Goal: Information Seeking & Learning: Compare options

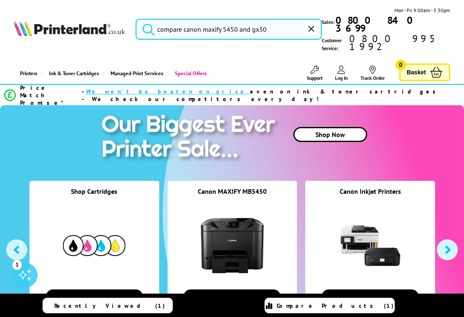
click at [286, 25] on input "compare canon maxify 5450 and gx30" at bounding box center [229, 29] width 186 height 21
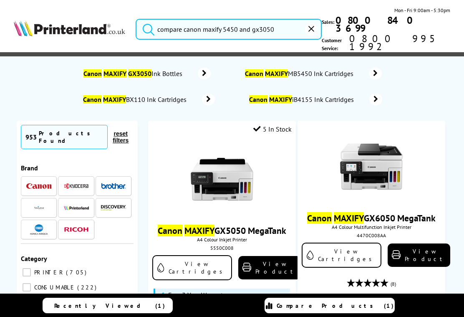
type input "compare canon maxify 5450 and gx3050"
click at [146, 20] on button "submit" at bounding box center [146, 28] width 21 height 18
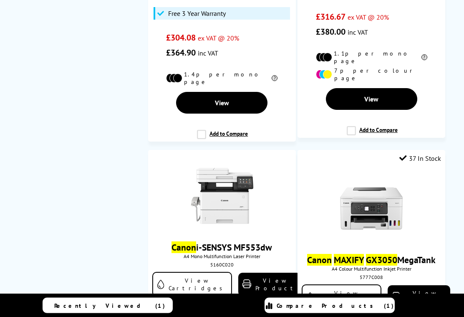
scroll to position [2462, 0]
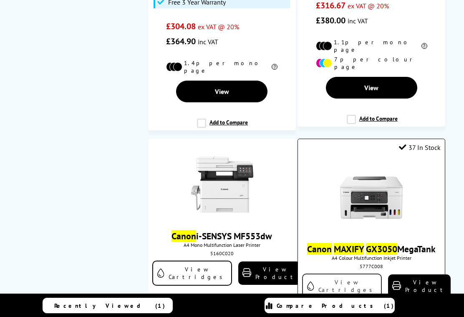
click at [343, 273] on link "View Cartridges" at bounding box center [342, 285] width 80 height 25
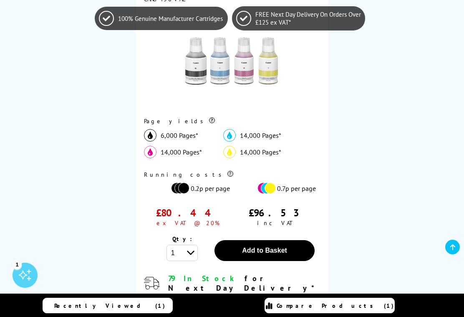
scroll to position [277, 0]
